Goal: Information Seeking & Learning: Learn about a topic

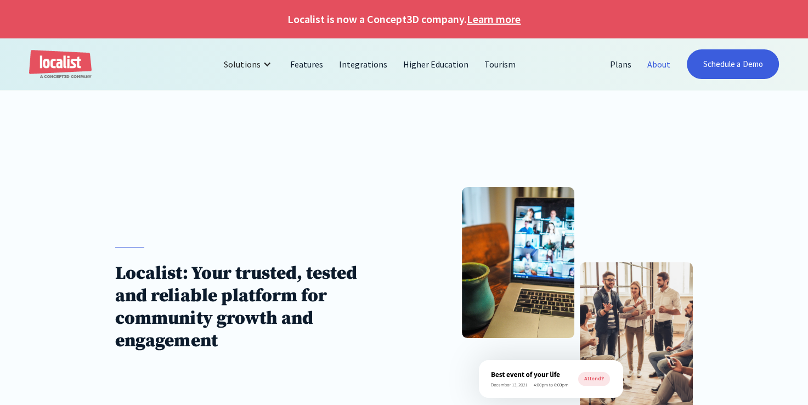
click at [622, 370] on button "Decline" at bounding box center [607, 369] width 78 height 24
click at [656, 67] on link "About" at bounding box center [659, 64] width 39 height 26
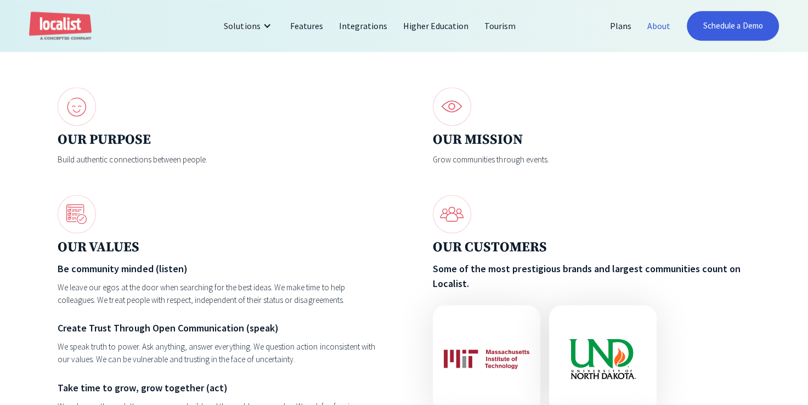
scroll to position [1207, 0]
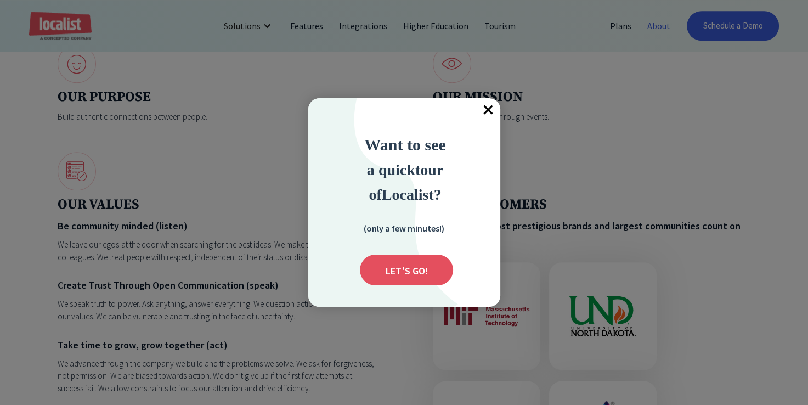
click at [665, 188] on div at bounding box center [404, 202] width 808 height 405
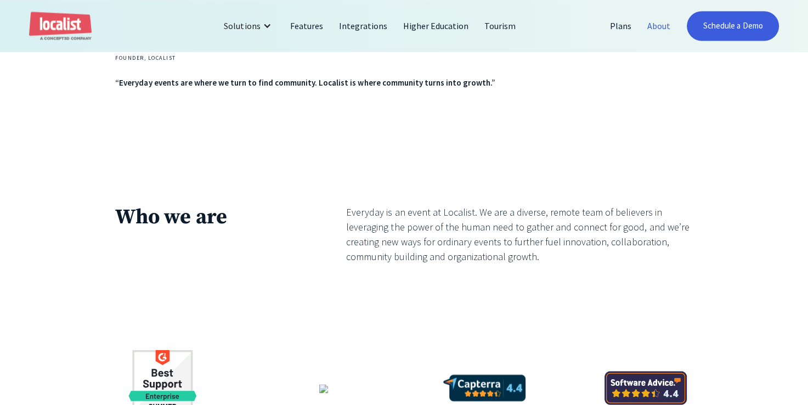
scroll to position [1920, 0]
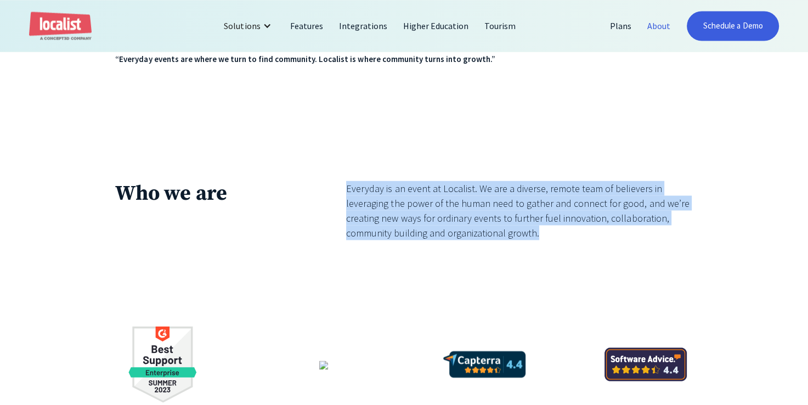
drag, startPoint x: 348, startPoint y: 196, endPoint x: 580, endPoint y: 251, distance: 239.0
click at [580, 251] on div "Everyday is an event at Localist. We are a diverse, remote team of believers in…" at bounding box center [519, 221] width 346 height 81
copy div "Everyday is an event at Localist. We are a diverse, remote team of believers in…"
